Goal: Transaction & Acquisition: Purchase product/service

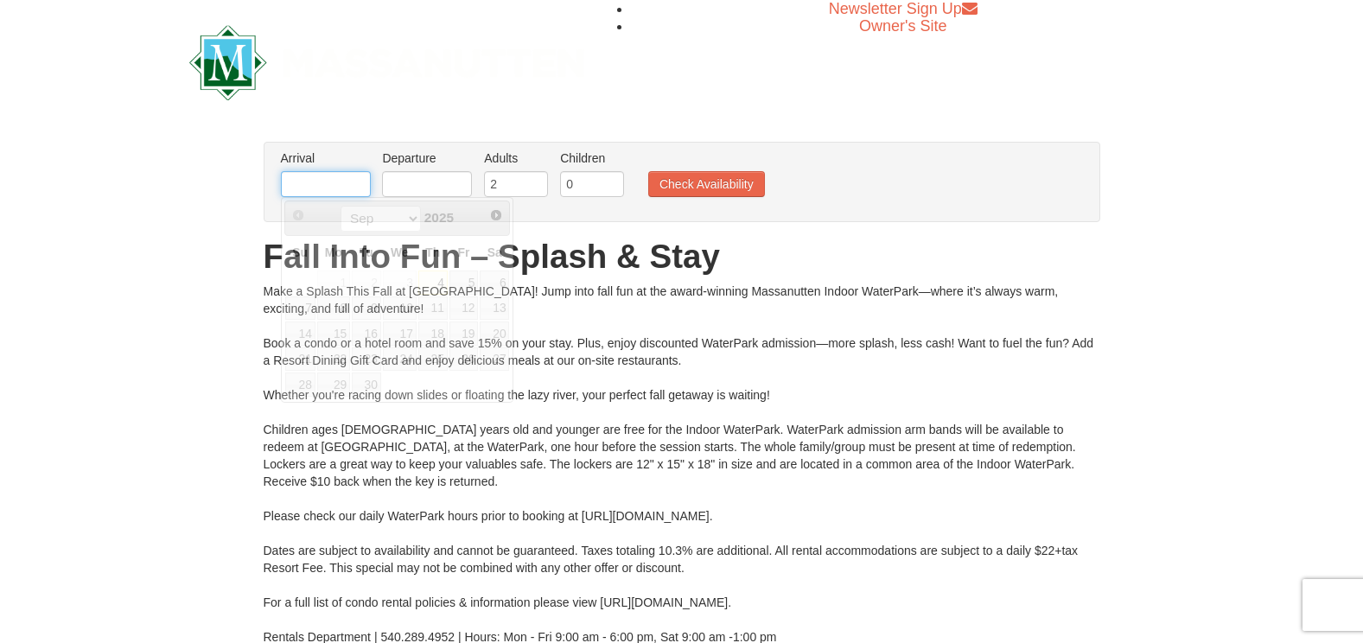
click at [324, 182] on input "text" at bounding box center [326, 184] width 90 height 26
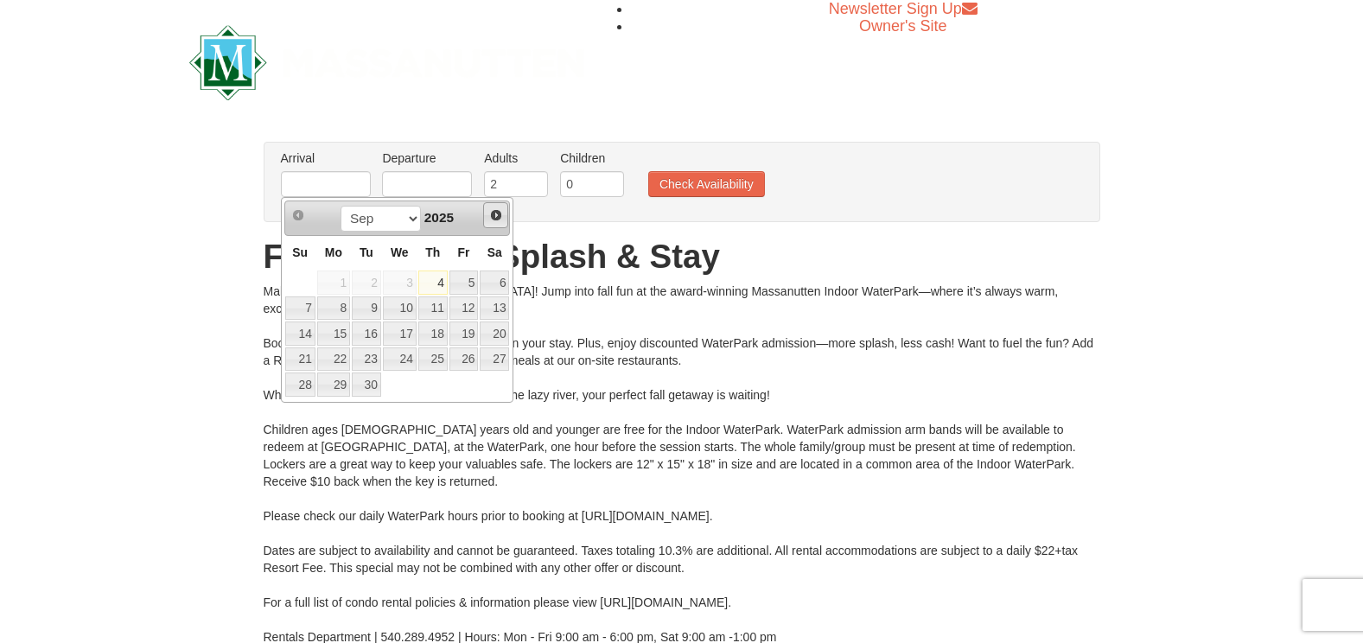
click at [500, 210] on span "Next" at bounding box center [496, 215] width 14 height 14
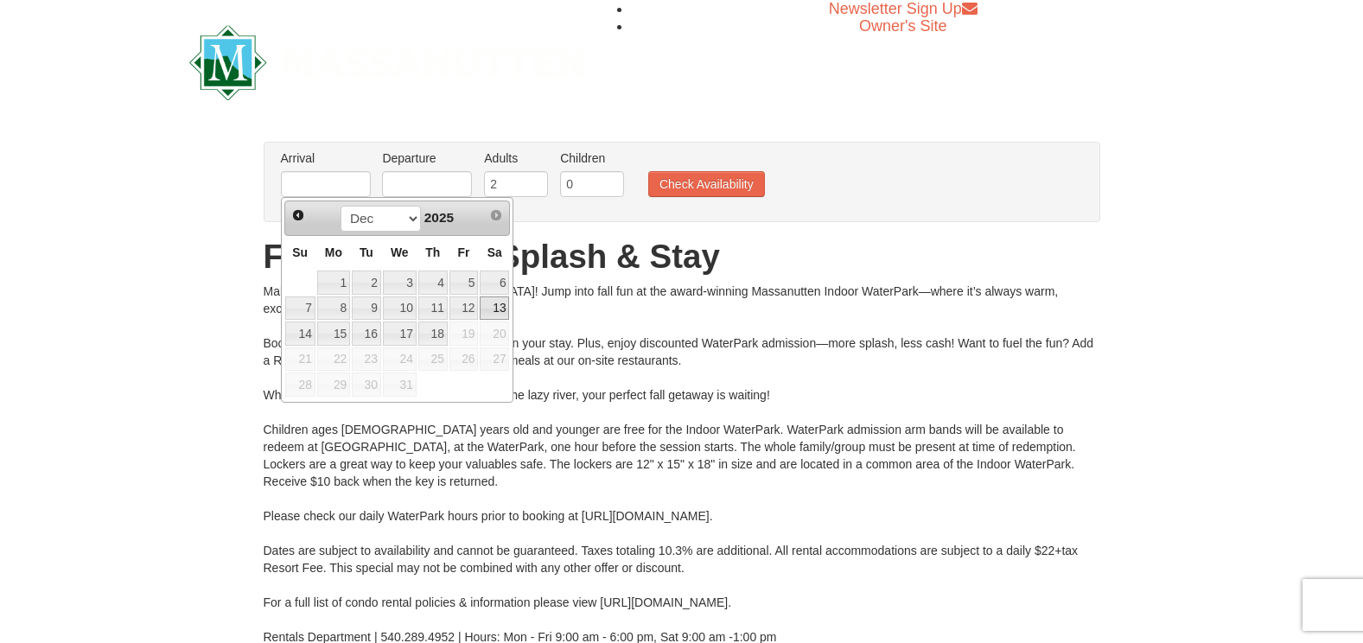
click at [502, 303] on link "13" at bounding box center [494, 309] width 29 height 24
type input "[DATE]"
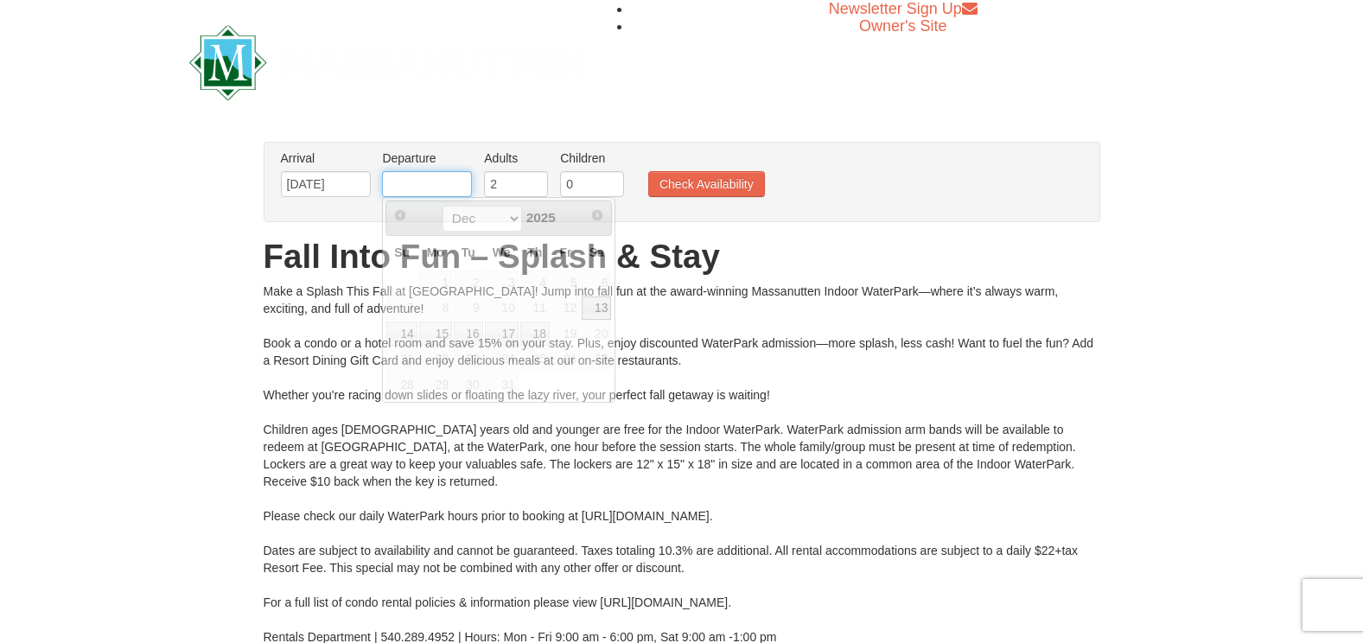
click at [417, 181] on input "text" at bounding box center [427, 184] width 90 height 26
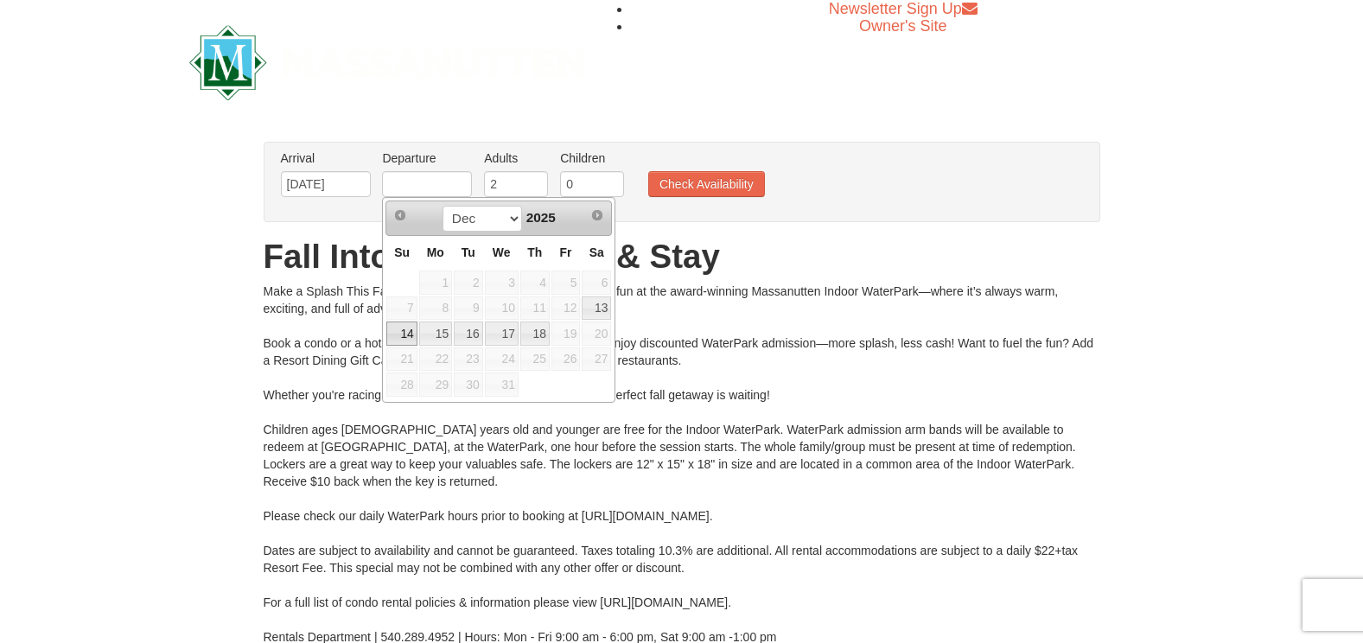
click at [408, 334] on link "14" at bounding box center [401, 334] width 30 height 24
type input "12/14/2025"
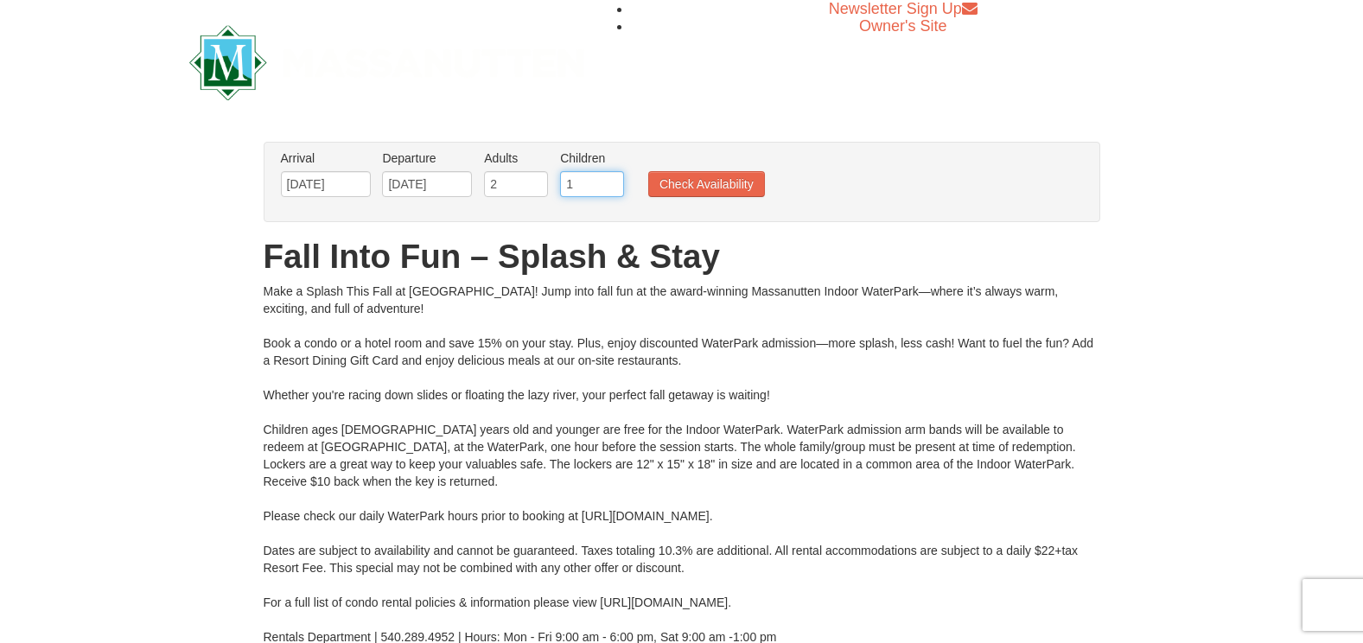
type input "1"
click at [615, 180] on input "1" at bounding box center [592, 184] width 64 height 26
click at [675, 182] on button "Check Availability" at bounding box center [706, 184] width 117 height 26
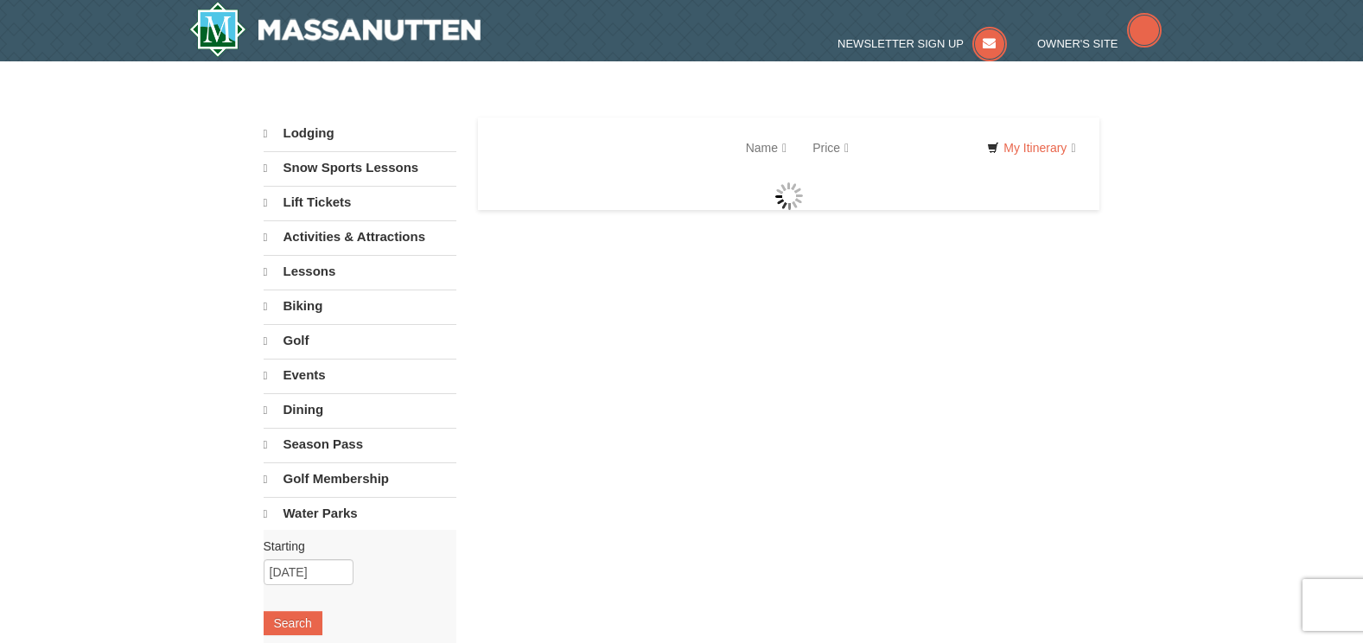
select select "9"
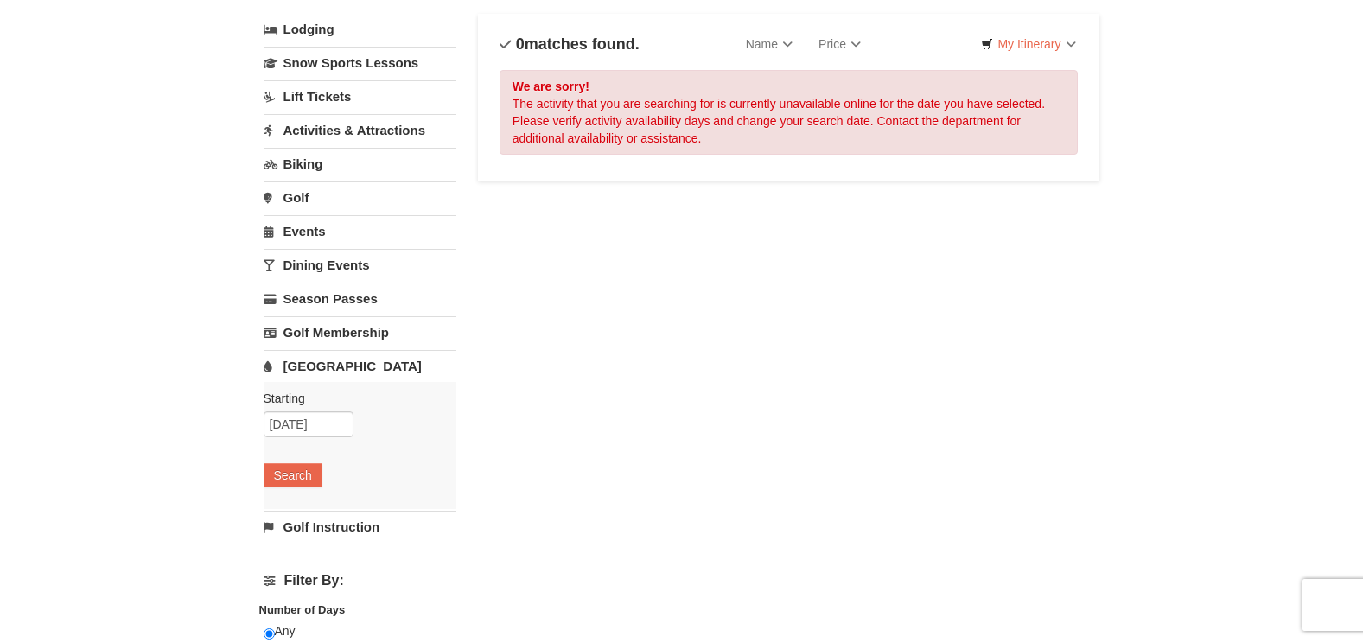
scroll to position [259, 0]
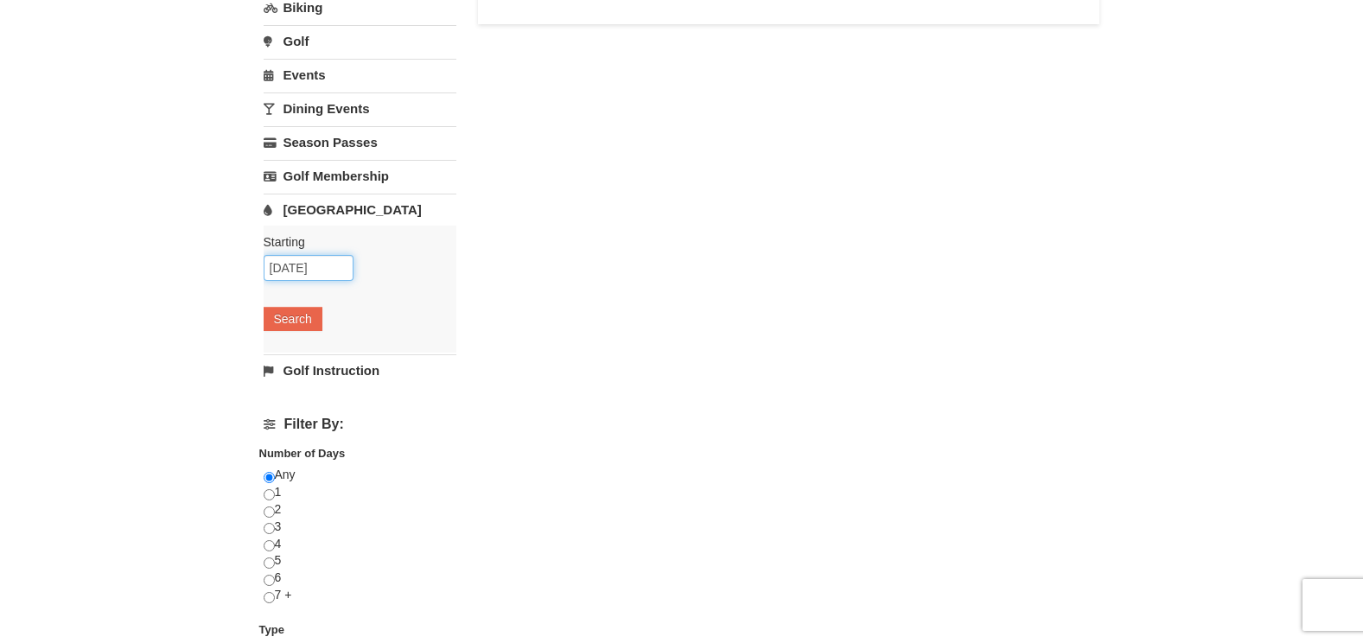
click at [299, 256] on input "09/04/2025" at bounding box center [309, 268] width 90 height 26
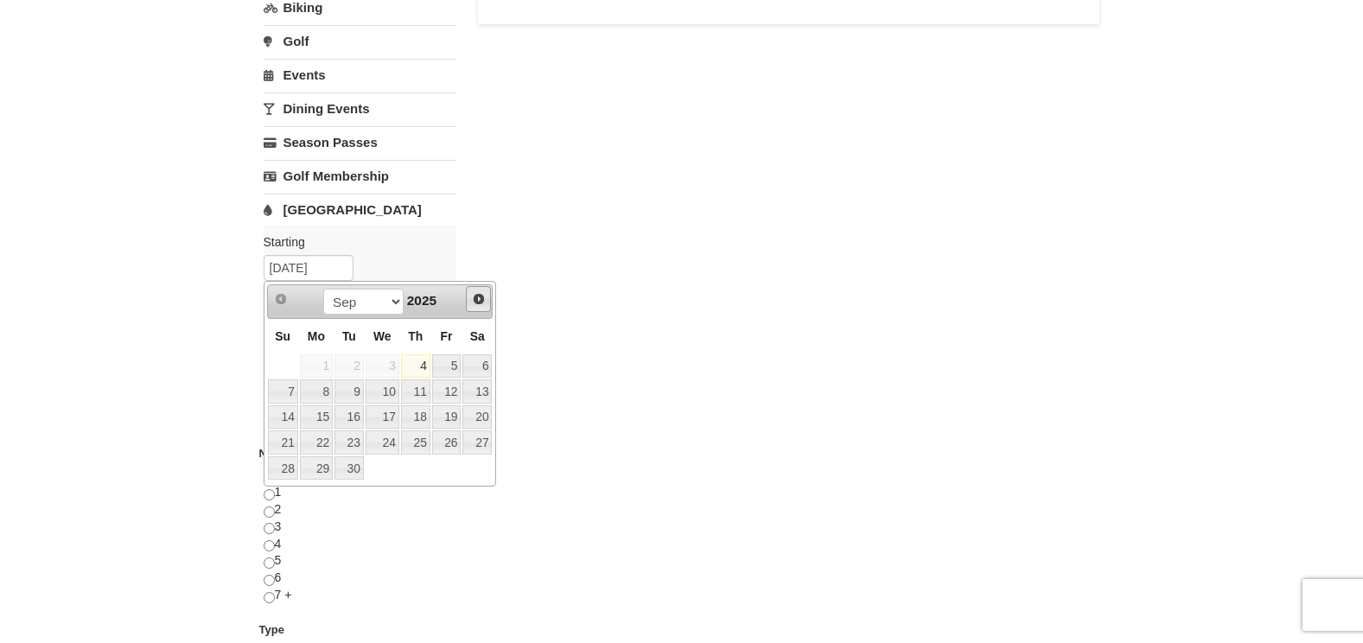
click at [469, 297] on link "Next" at bounding box center [479, 299] width 26 height 26
click at [485, 390] on link "13" at bounding box center [476, 391] width 29 height 24
type input "[DATE]"
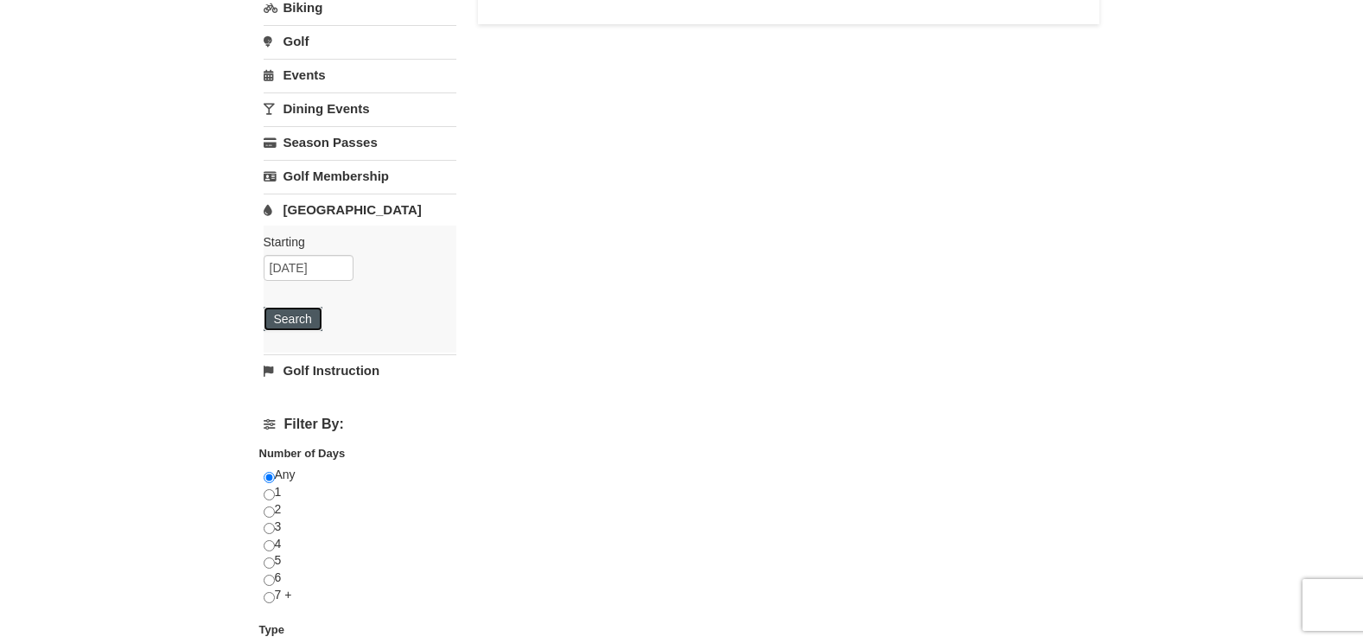
click at [284, 314] on button "Search" at bounding box center [293, 319] width 59 height 24
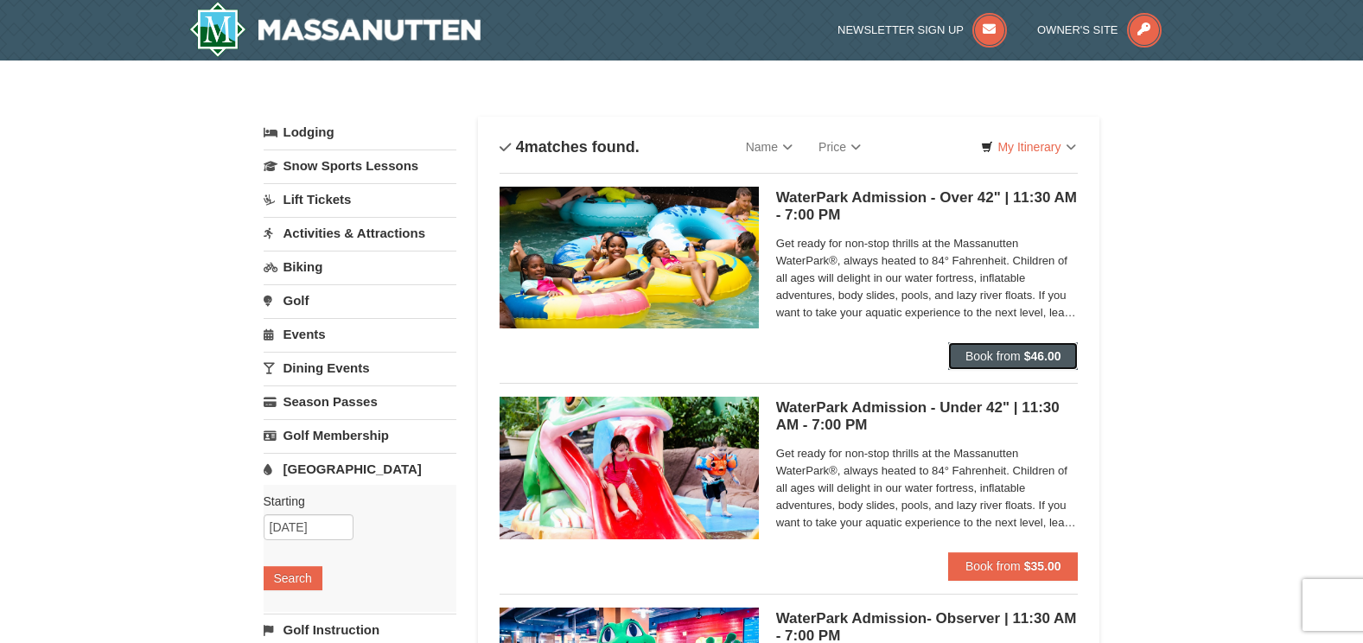
click at [1045, 362] on strong "$46.00" at bounding box center [1042, 356] width 37 height 14
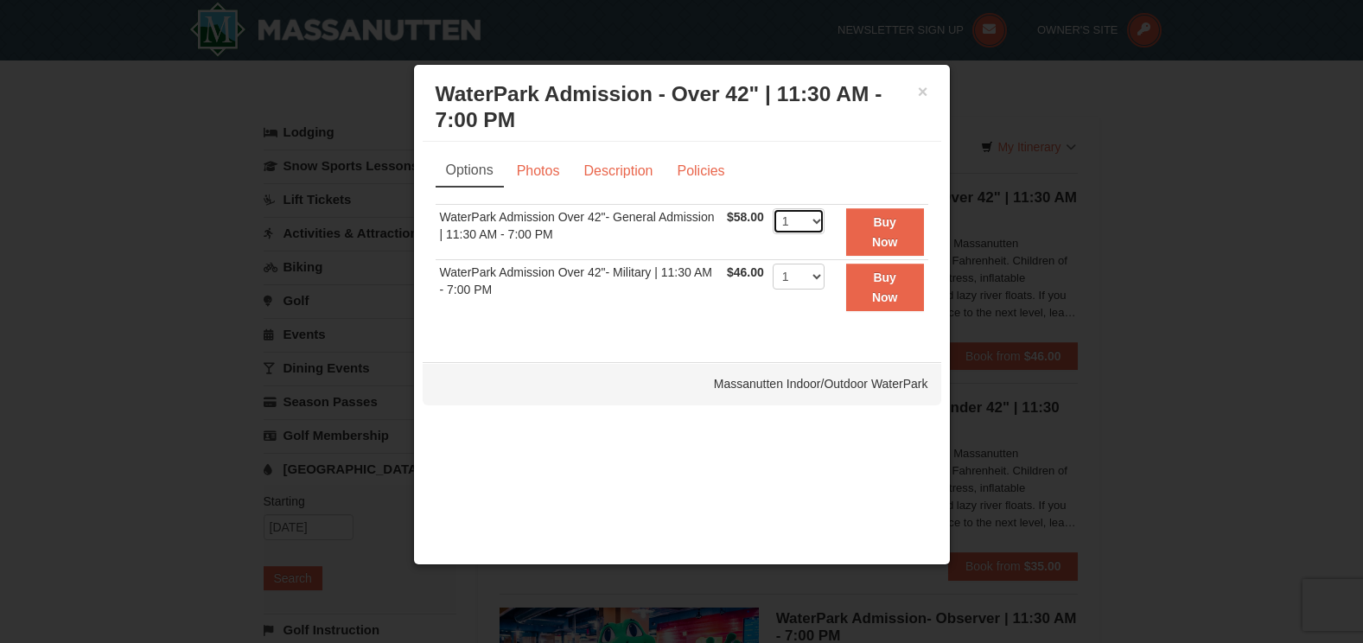
click at [800, 228] on select "1 2 3 4 5 6 7 8 9 10 11 12 13 14 15 16 17 18 19 20 21 22" at bounding box center [799, 221] width 52 height 26
select select "3"
click at [773, 208] on select "1 2 3 4 5 6 7 8 9 10 11 12 13 14 15 16 17 18 19 20 21 22" at bounding box center [799, 221] width 52 height 26
click at [885, 241] on strong "Buy Now" at bounding box center [885, 231] width 26 height 33
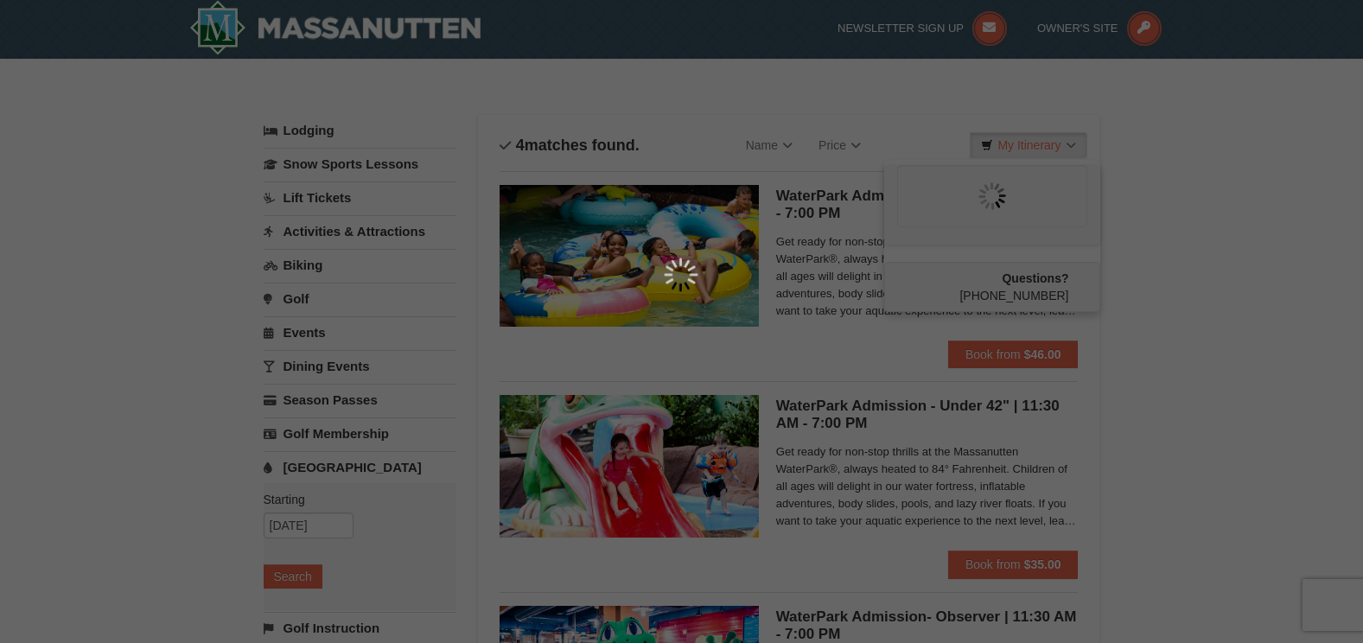
scroll to position [5, 0]
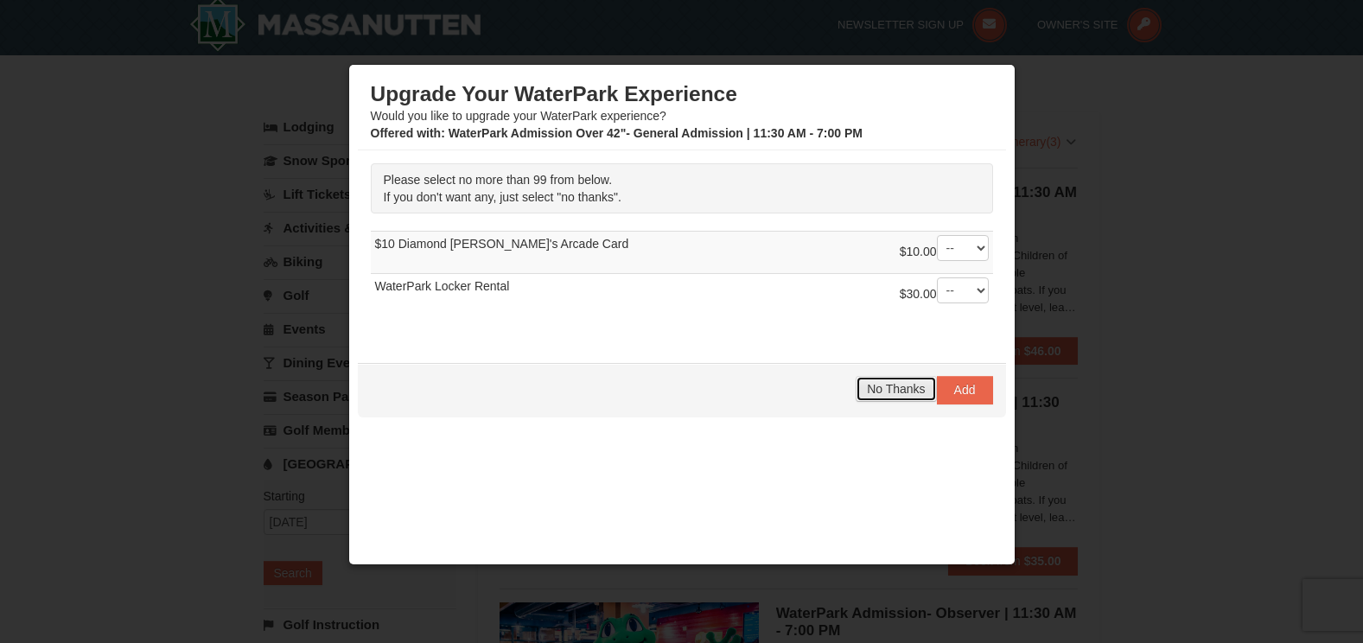
click at [877, 387] on span "No Thanks" at bounding box center [896, 389] width 58 height 14
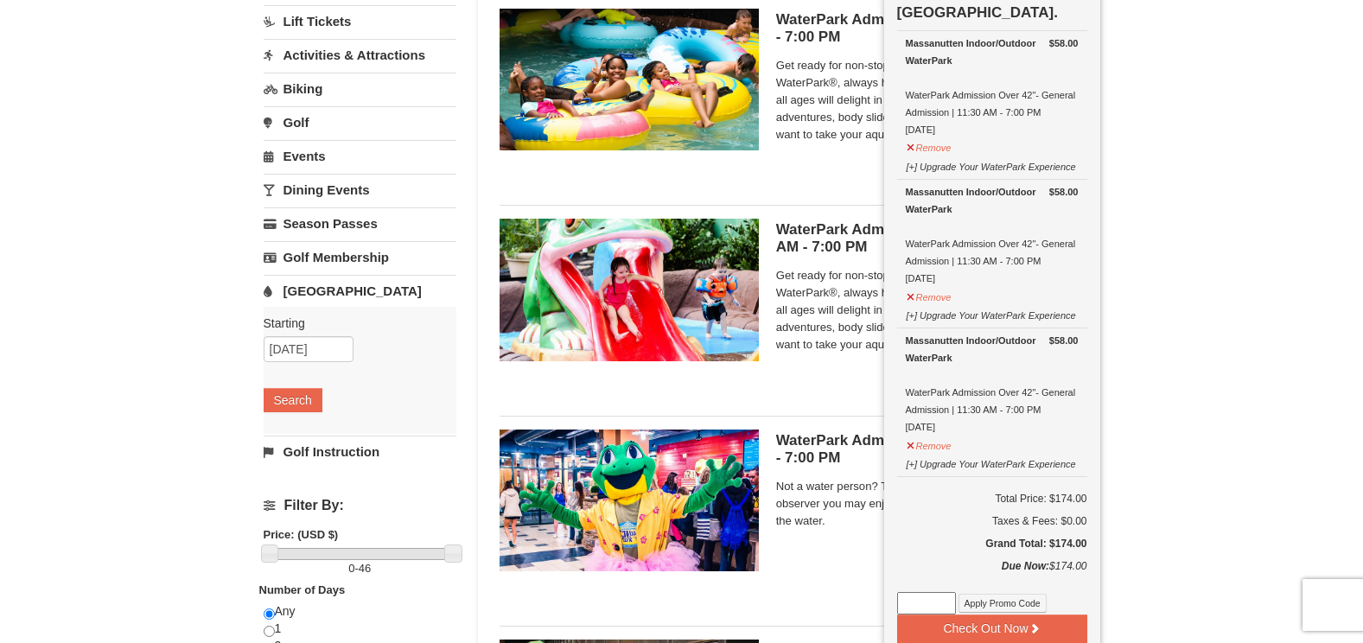
scroll to position [265, 0]
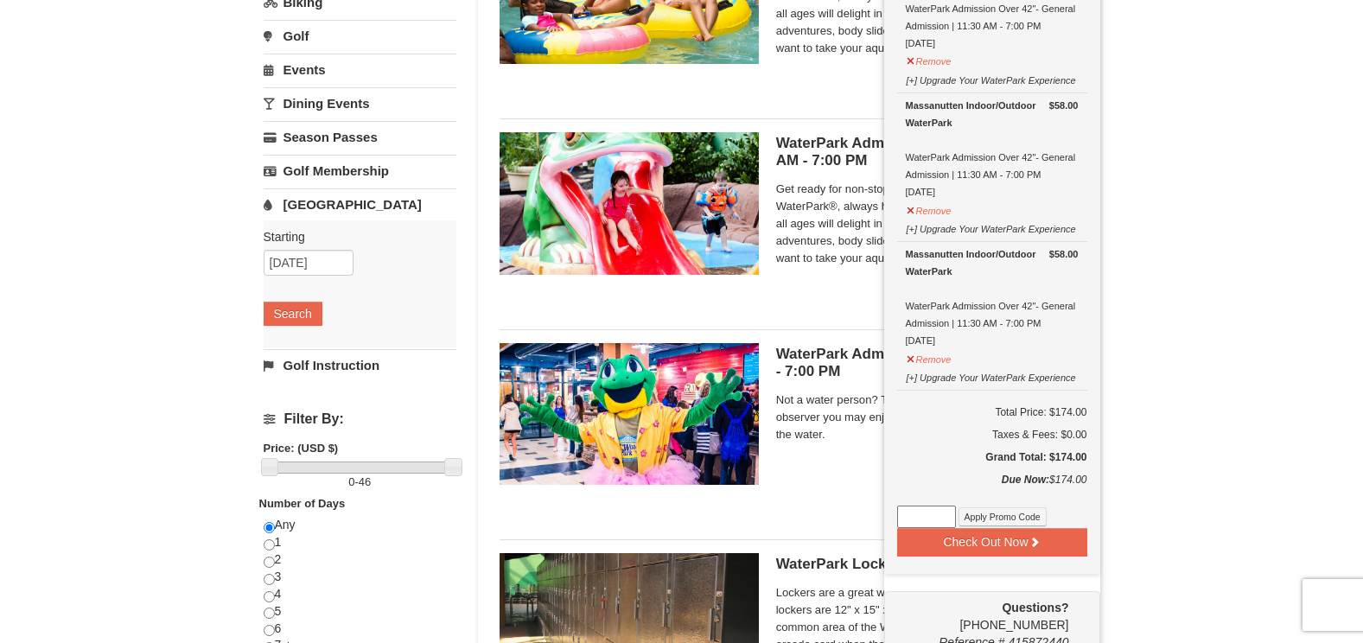
click at [1274, 442] on div "× Categories List Filter My Itinerary (3) Check Out Now [GEOGRAPHIC_DATA]. $58.…" at bounding box center [681, 297] width 1363 height 1002
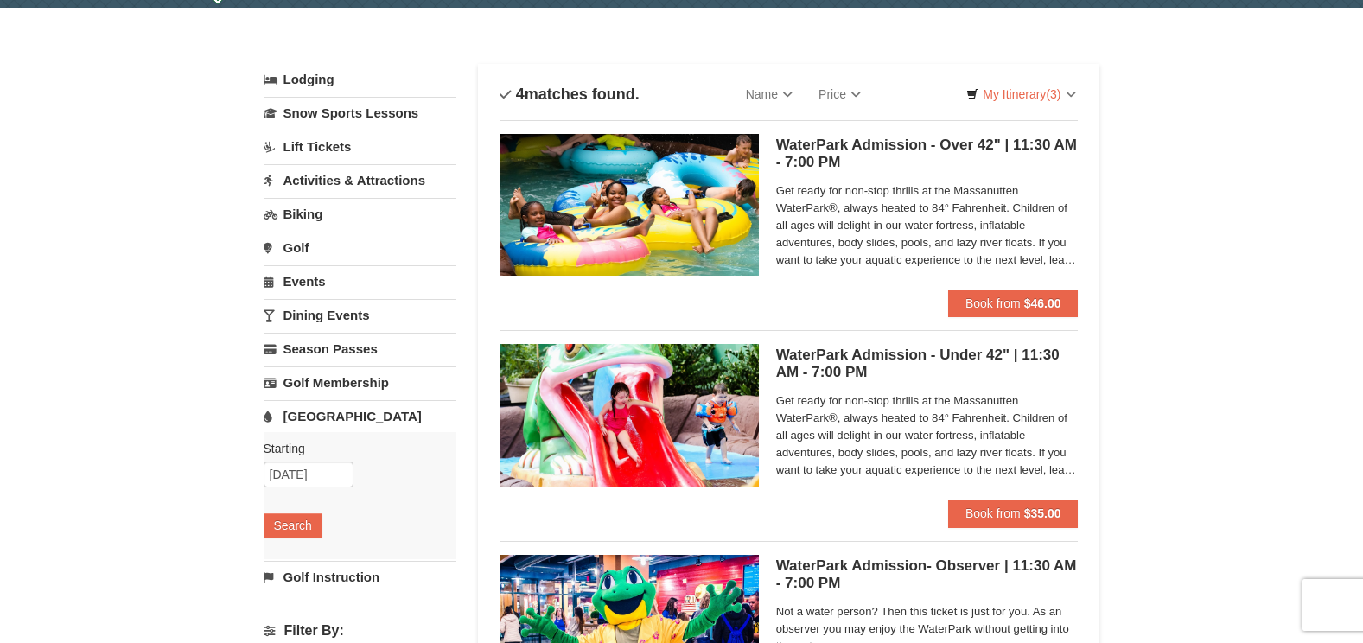
scroll to position [5, 0]
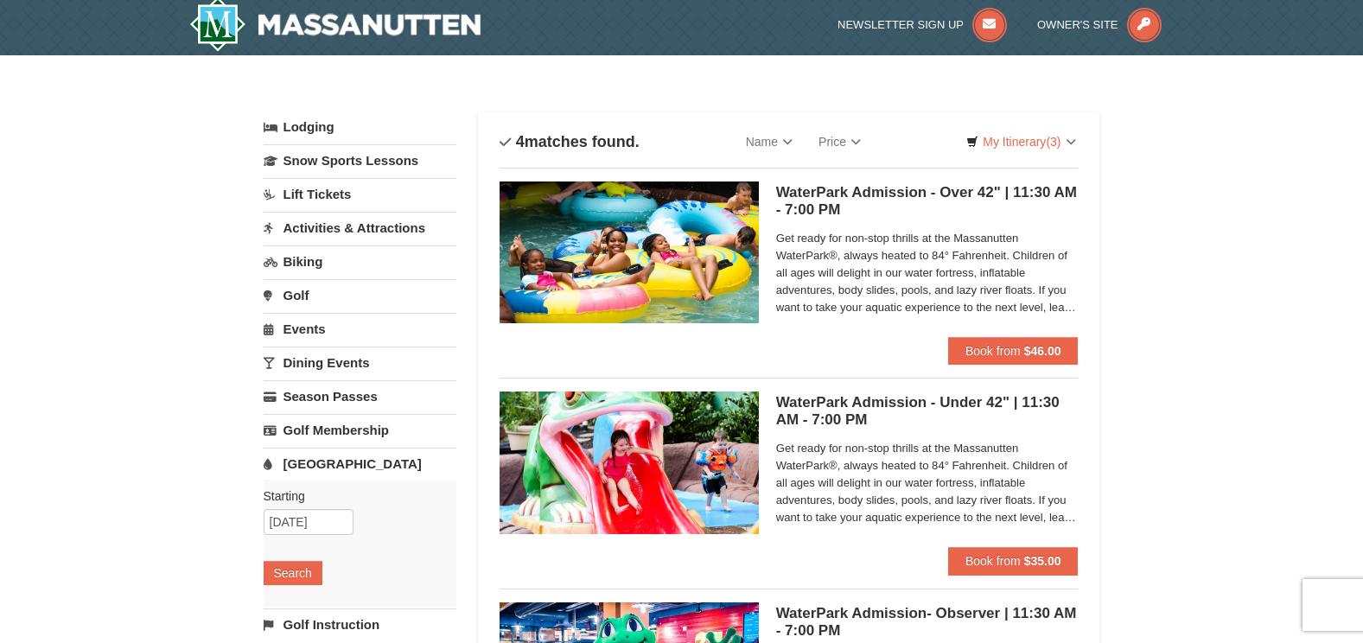
click at [864, 401] on h5 "WaterPark Admission - Under 42" | 11:30 AM - 7:00 PM Massanutten Indoor/Outdoor…" at bounding box center [927, 411] width 303 height 35
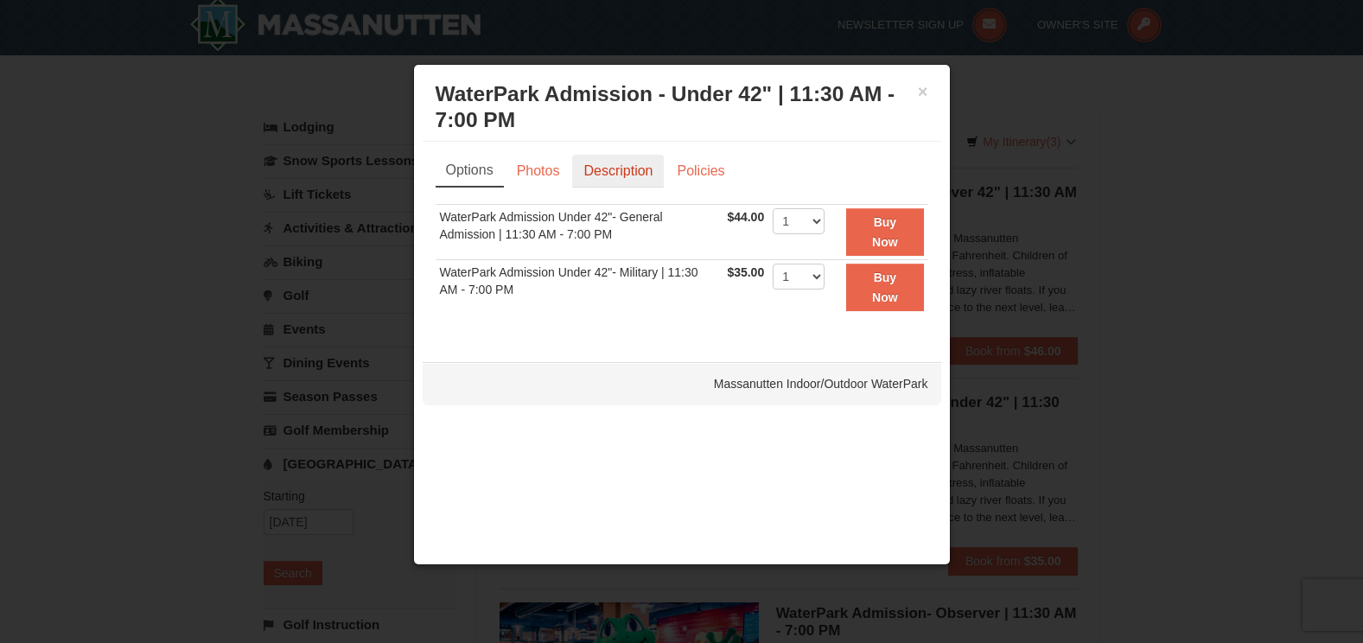
click at [629, 182] on link "Description" at bounding box center [618, 171] width 92 height 33
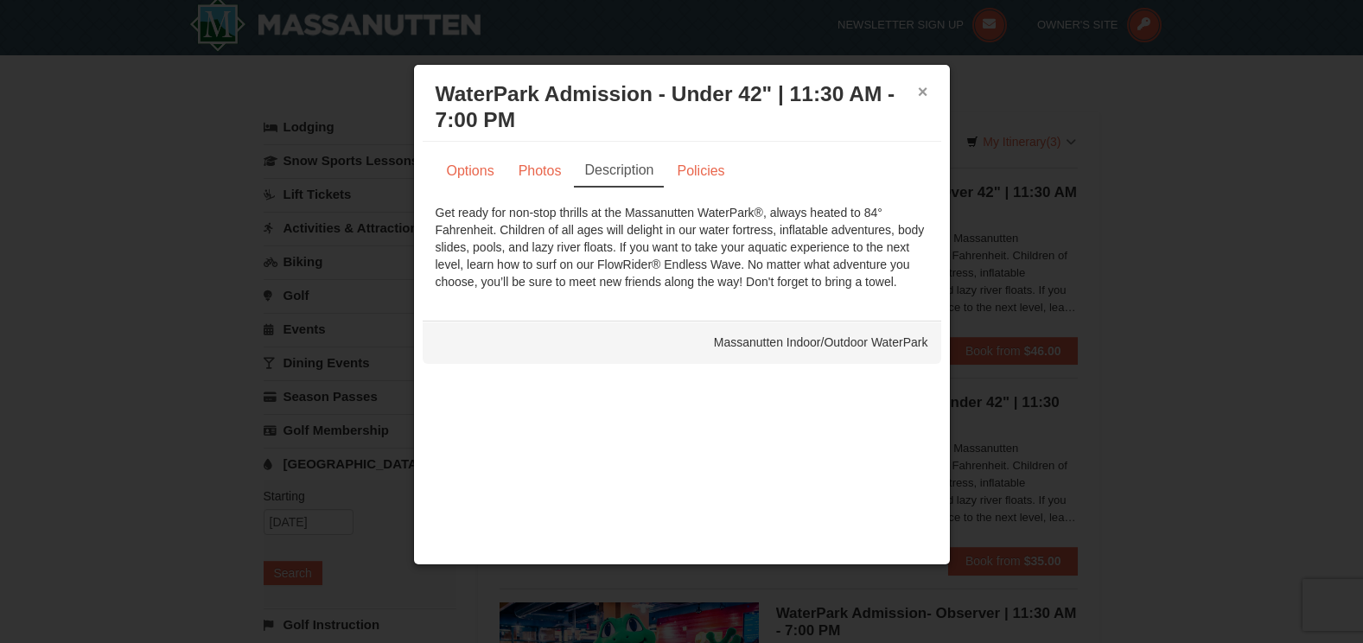
click at [920, 85] on button "×" at bounding box center [923, 91] width 10 height 17
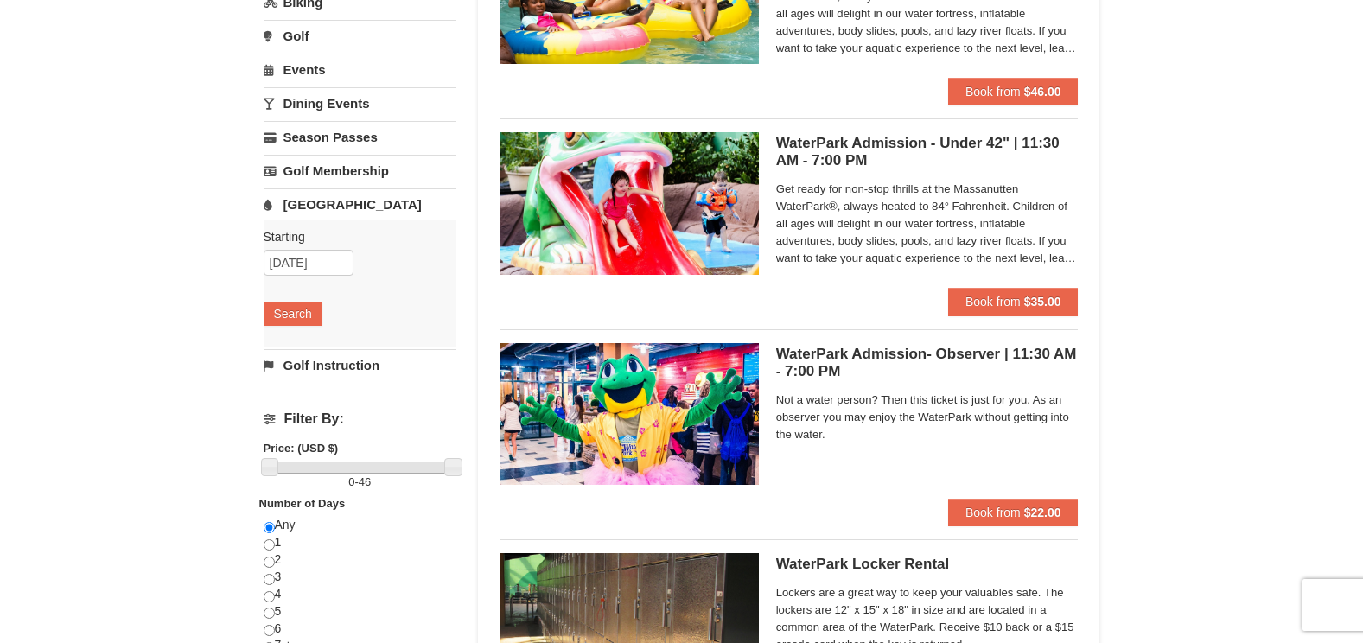
scroll to position [178, 0]
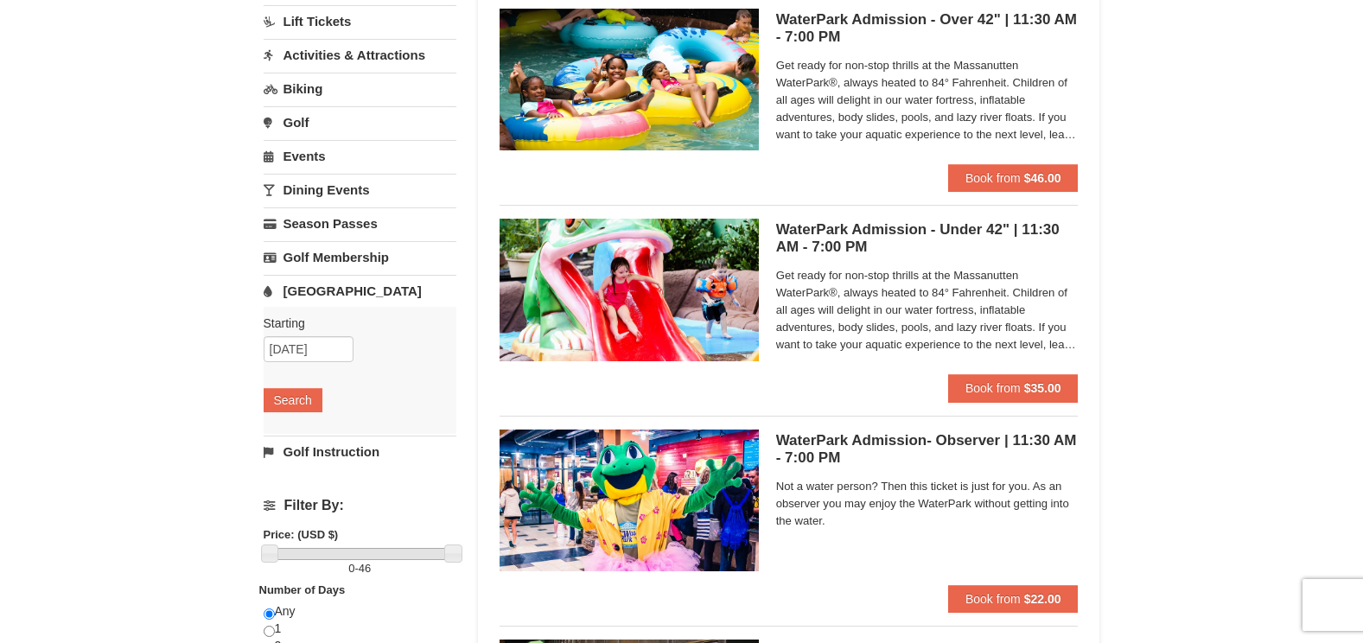
click at [302, 288] on link "[GEOGRAPHIC_DATA]" at bounding box center [360, 291] width 193 height 32
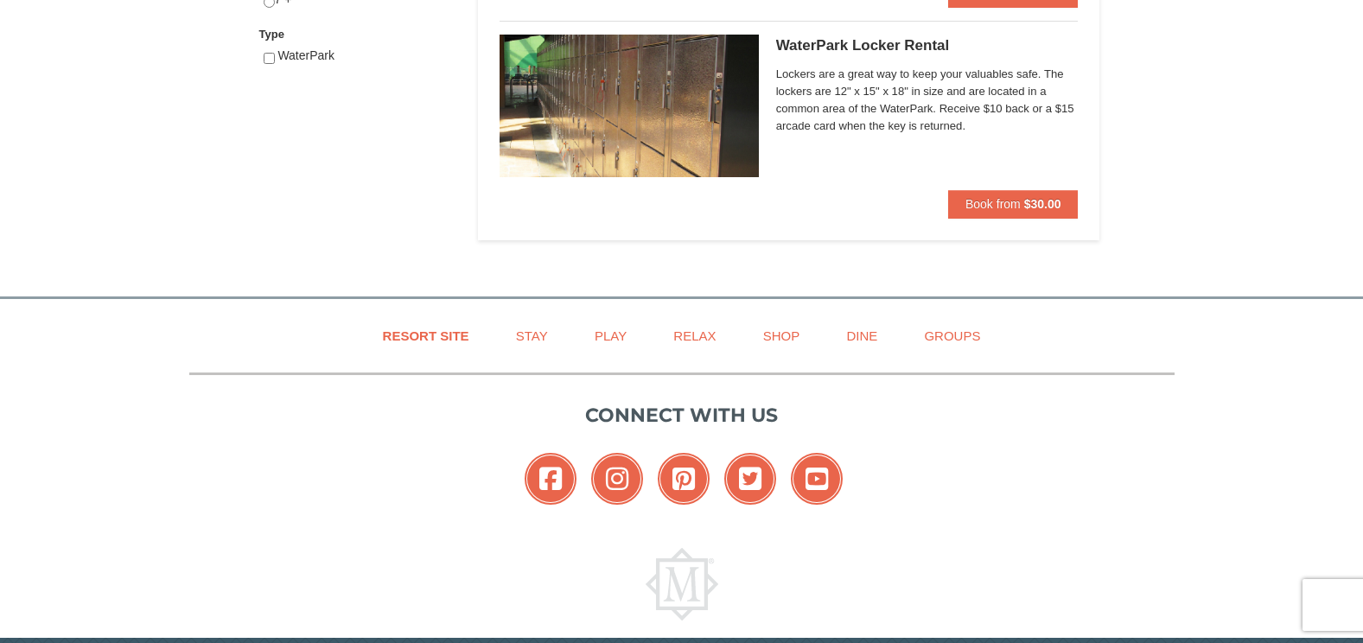
scroll to position [351, 0]
